Goal: Task Accomplishment & Management: Use online tool/utility

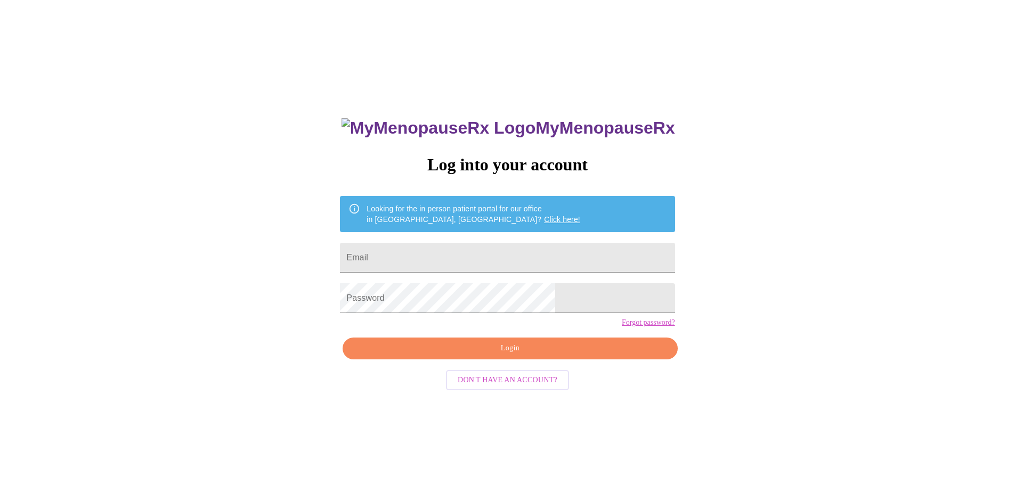
scroll to position [11, 0]
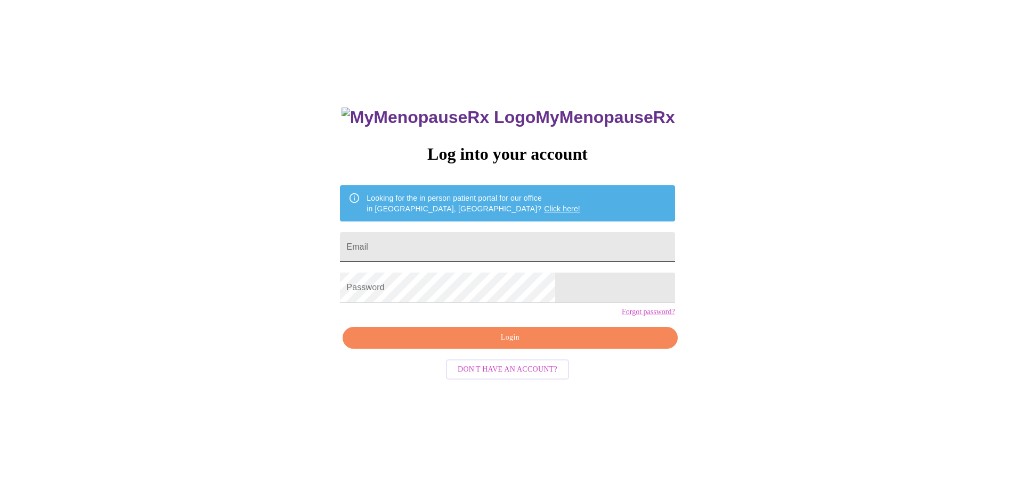
click at [456, 242] on input "Email" at bounding box center [507, 247] width 335 height 30
type input "[EMAIL_ADDRESS][DOMAIN_NAME]"
click at [498, 345] on span "Login" at bounding box center [510, 337] width 310 height 13
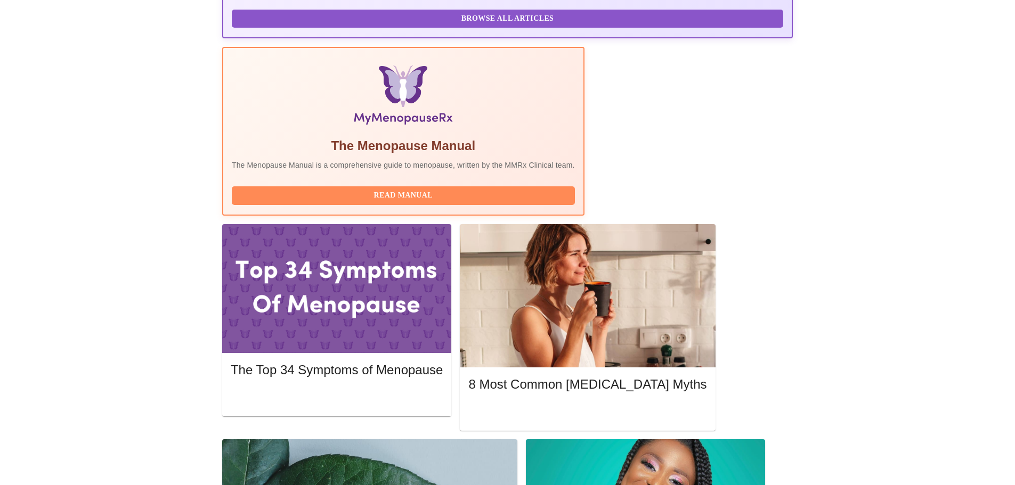
scroll to position [295, 0]
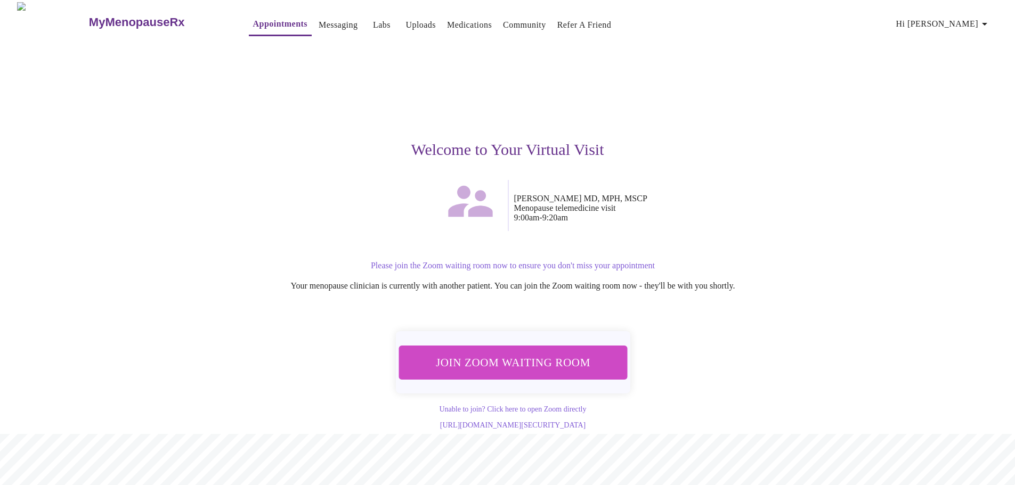
click at [511, 356] on span "Join Zoom Waiting Room" at bounding box center [513, 363] width 204 height 20
